Goal: Participate in discussion: Engage in conversation with other users on a specific topic

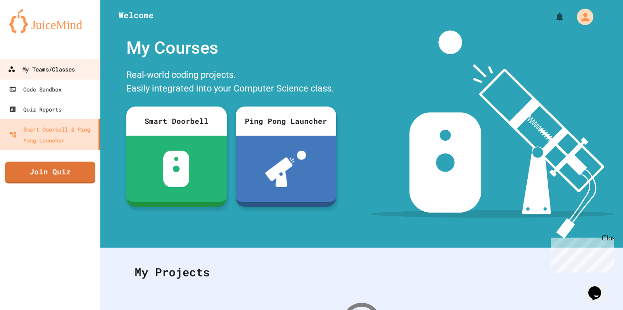
click at [52, 71] on div "My Teams/Classes" at bounding box center [41, 69] width 67 height 11
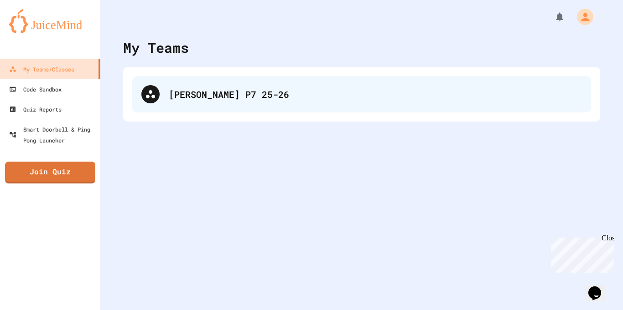
click at [197, 92] on div "[PERSON_NAME] P7 25-26" at bounding box center [375, 95] width 413 height 14
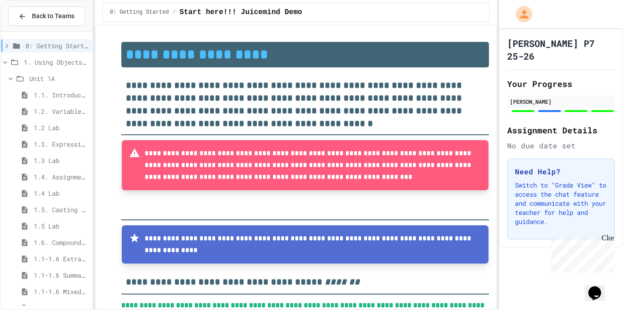
type input "**********"
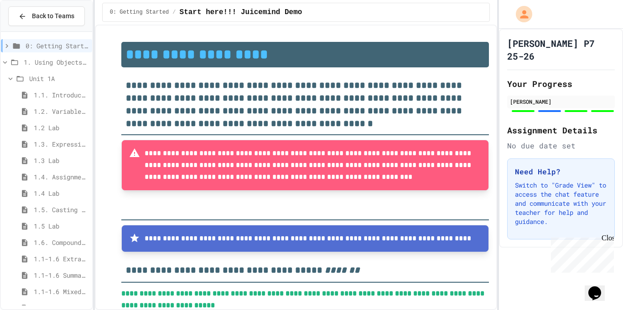
click at [59, 227] on span "1.5 Lab" at bounding box center [61, 227] width 55 height 10
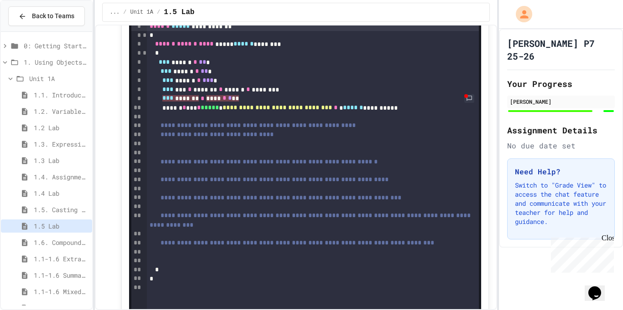
scroll to position [251, 0]
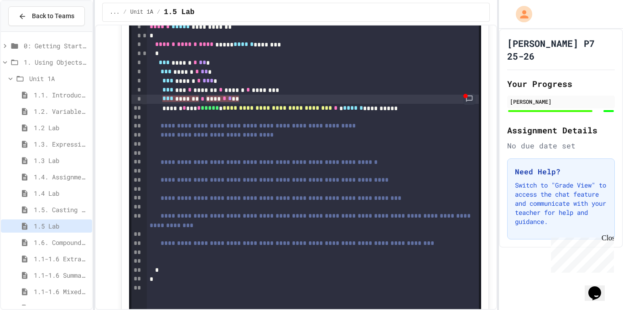
click at [466, 98] on link at bounding box center [469, 99] width 12 height 11
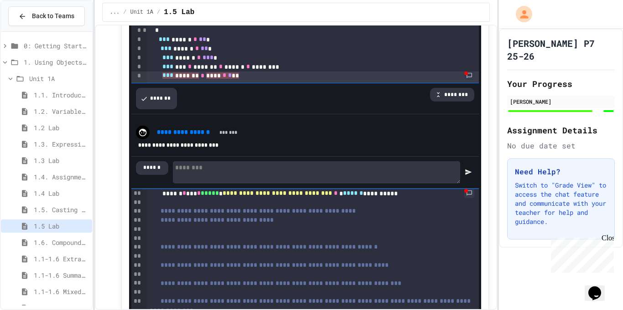
scroll to position [24, 0]
click at [227, 75] on span "**** * * **" at bounding box center [222, 75] width 33 height 6
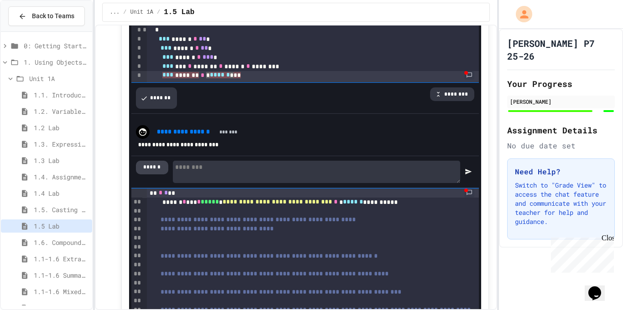
click at [157, 167] on div "******" at bounding box center [152, 168] width 32 height 14
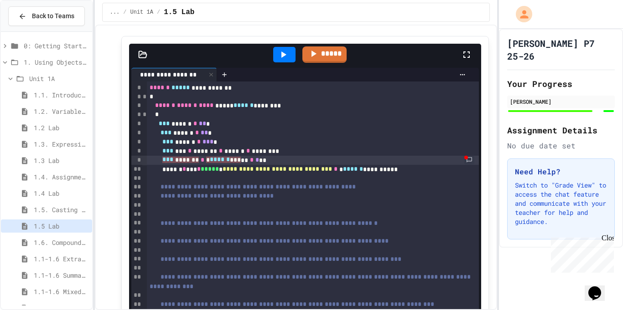
scroll to position [187, 0]
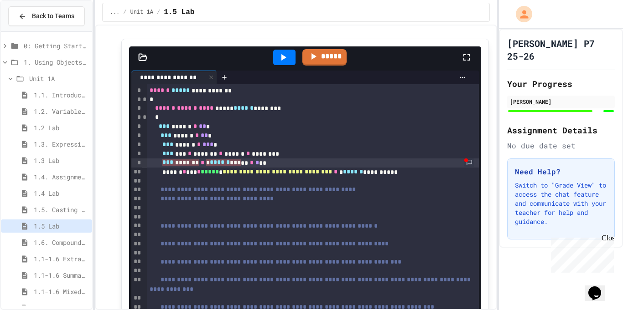
click at [282, 57] on icon at bounding box center [283, 57] width 5 height 6
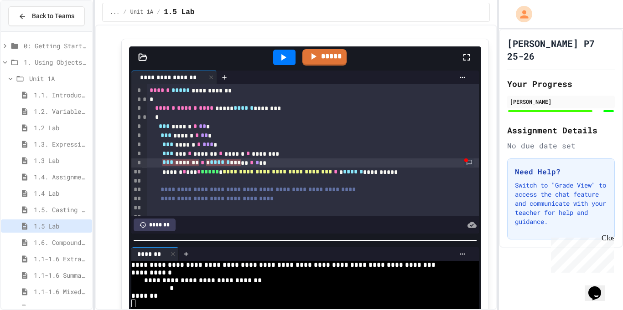
click at [227, 164] on span "* ****** ***" at bounding box center [223, 163] width 35 height 6
click at [284, 56] on icon at bounding box center [283, 57] width 5 height 6
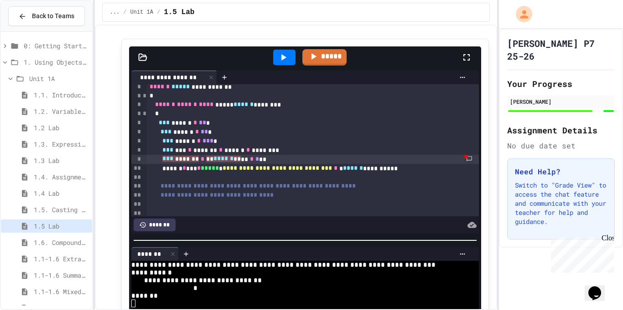
scroll to position [5, 0]
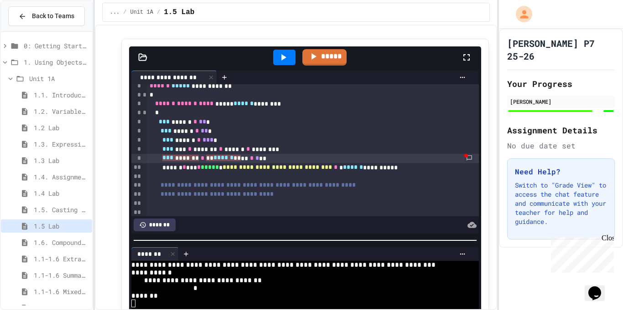
click at [237, 160] on span "*" at bounding box center [235, 158] width 4 height 6
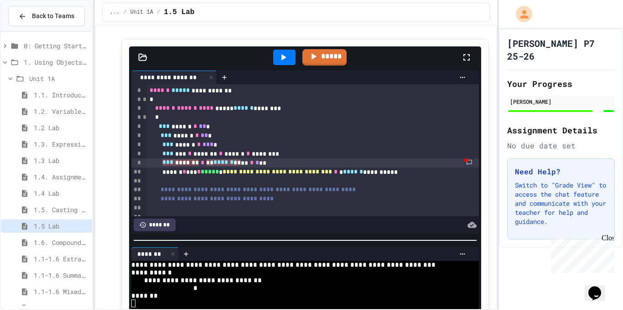
scroll to position [1, 0]
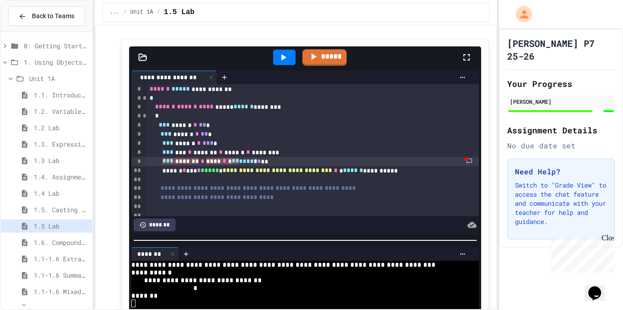
click at [288, 55] on icon at bounding box center [283, 57] width 11 height 11
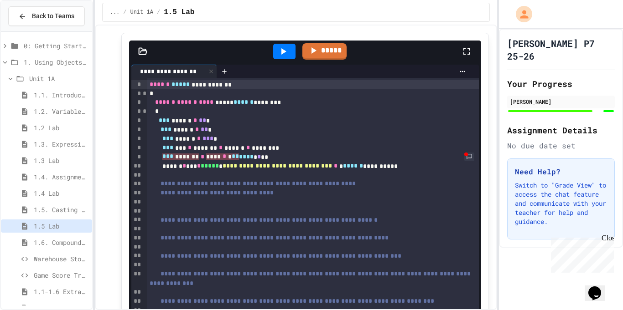
scroll to position [179, 0]
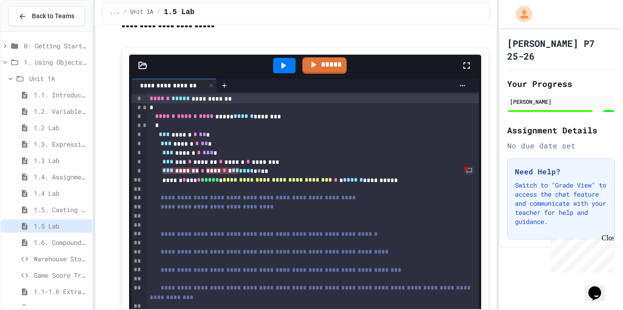
click at [261, 174] on span "*" at bounding box center [259, 171] width 4 height 6
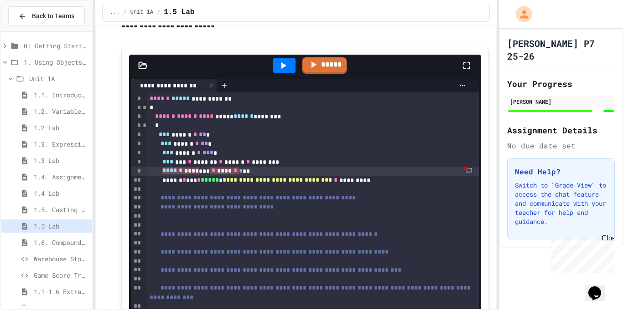
click at [323, 23] on div "... / Unit 1A / 1.5 Lab" at bounding box center [296, 12] width 403 height 25
click at [431, 23] on div "... / Unit 1A / 1.5 Lab" at bounding box center [296, 12] width 403 height 25
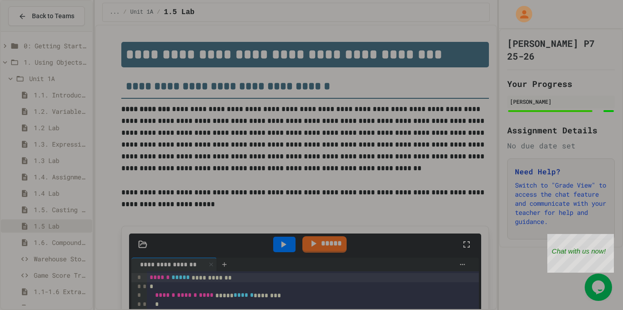
click at [576, 17] on div at bounding box center [561, 14] width 124 height 29
